Goal: Task Accomplishment & Management: Use online tool/utility

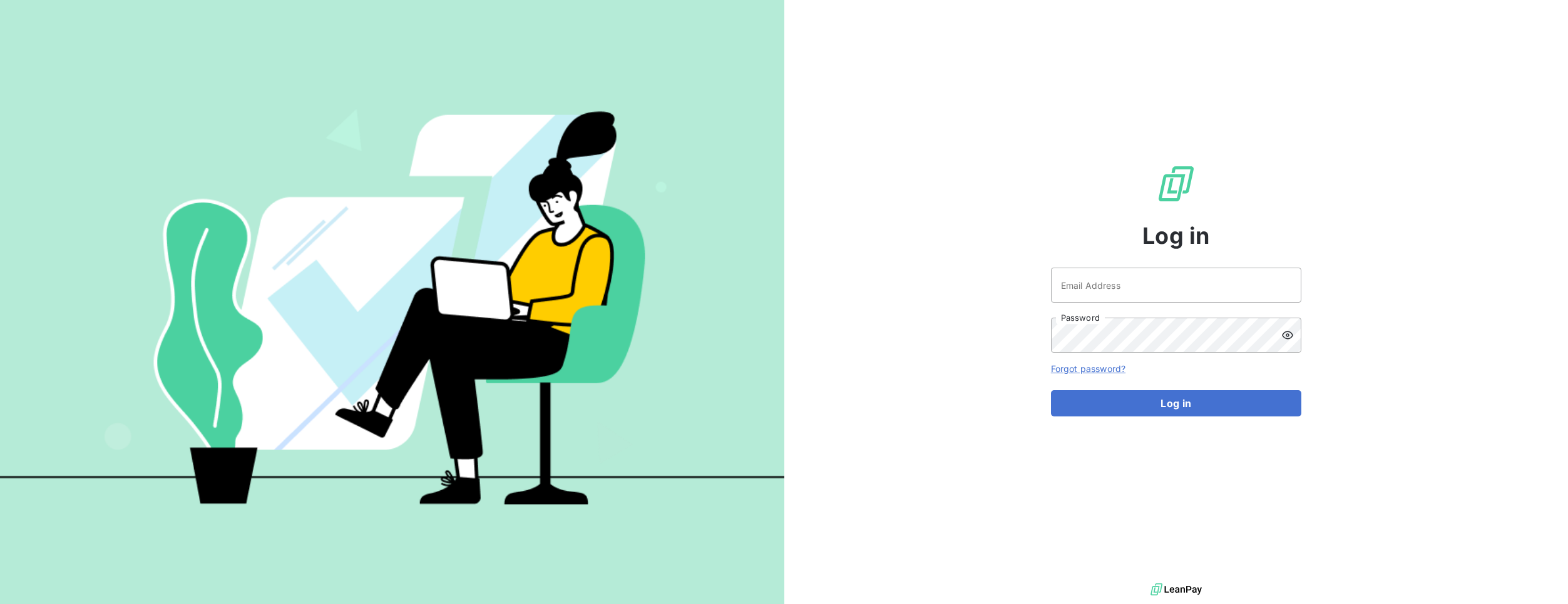
click at [1172, 264] on div "Log in Email Address Password Forgot password? Log in" at bounding box center [1176, 290] width 250 height 581
click at [1141, 280] on input "Email Address" at bounding box center [1176, 285] width 250 height 35
type input "admin@demo"
click at [1202, 399] on button "Log in" at bounding box center [1176, 404] width 250 height 26
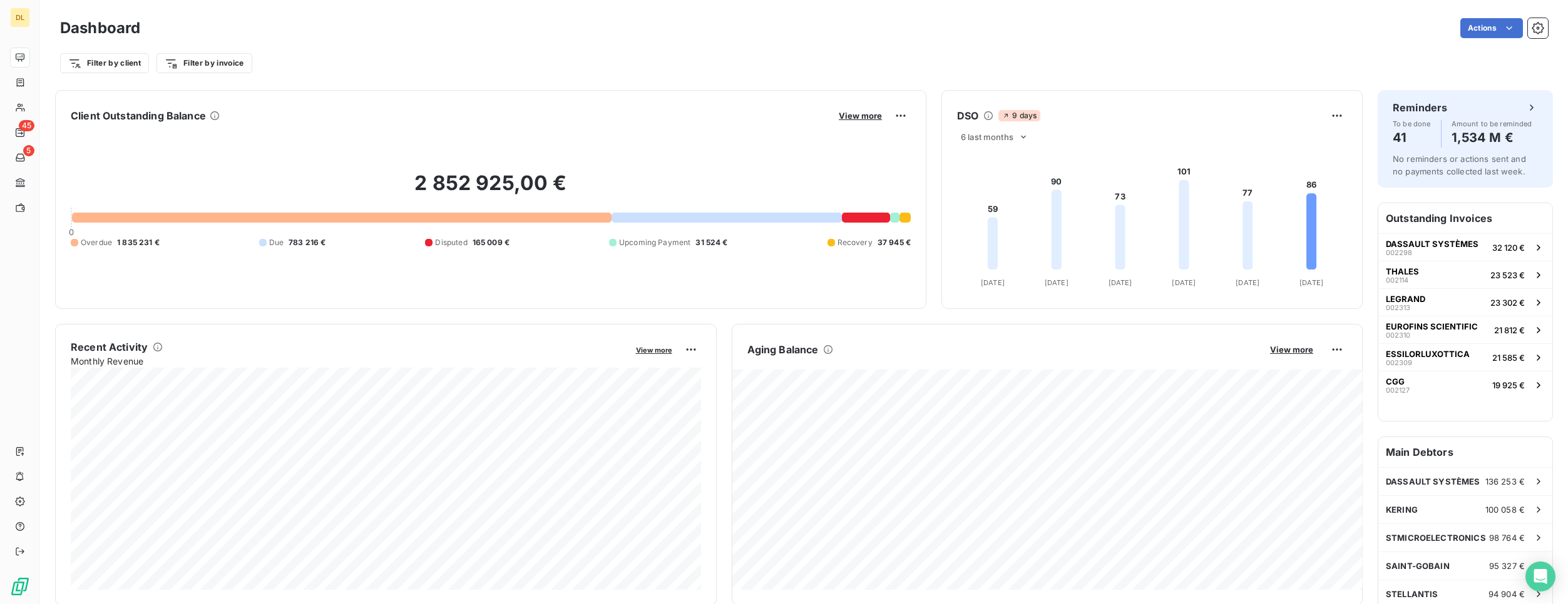
click at [802, 51] on div "Filter by client Filter by invoice" at bounding box center [804, 58] width 1488 height 34
click at [13, 552] on div at bounding box center [20, 551] width 20 height 20
